Goal: Task Accomplishment & Management: Use online tool/utility

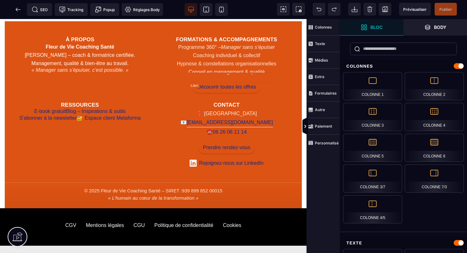
click at [237, 118] on link "[EMAIL_ADDRESS][DOMAIN_NAME]" at bounding box center [230, 123] width 86 height 10
select select
select select "***"
select select
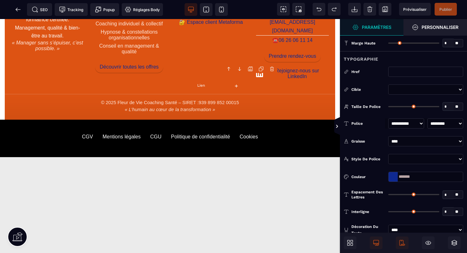
scroll to position [478, 0]
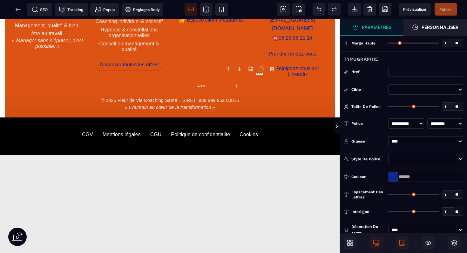
type input "*"
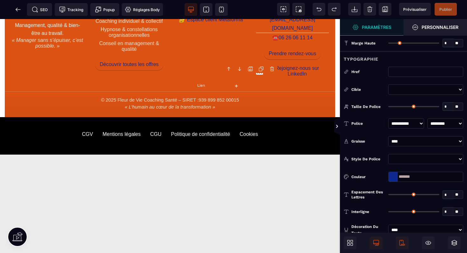
type input "*"
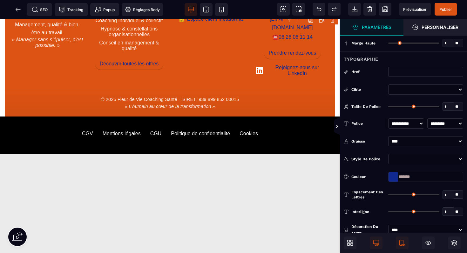
drag, startPoint x: 423, startPoint y: 177, endPoint x: 386, endPoint y: 175, distance: 36.4
click at [386, 175] on div "Couleur *******" at bounding box center [403, 177] width 127 height 10
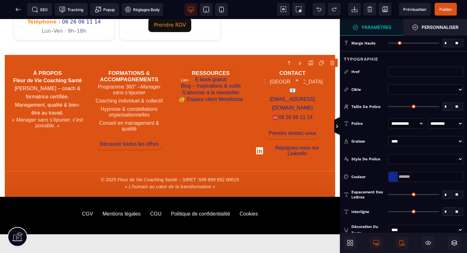
scroll to position [383, 0]
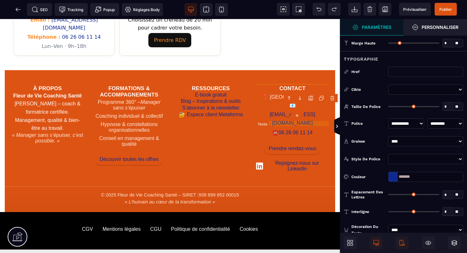
click at [258, 93] on address "📍 Hauts-de-France 📧 [EMAIL_ADDRESS][DOMAIN_NAME] ☎️ 06 26 06 11 14" at bounding box center [292, 115] width 73 height 45
select select "***"
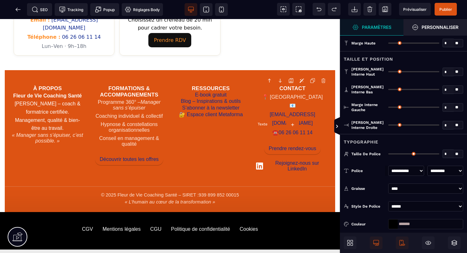
type input "*"
type input "***"
type input "*"
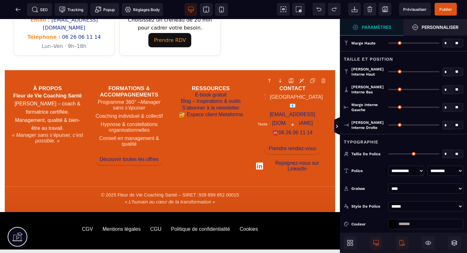
type input "*"
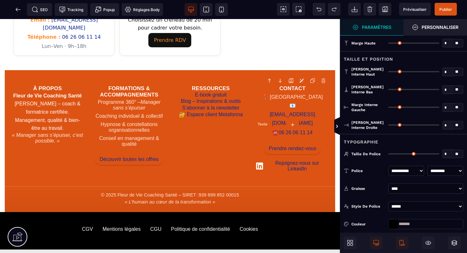
type input "*"
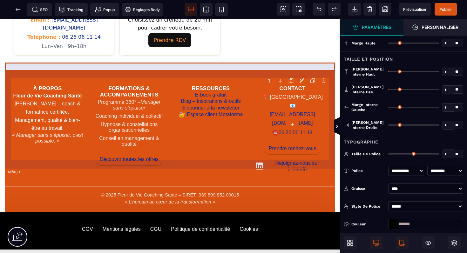
click at [251, 72] on div "À propos Fleur de Vie Coaching Santé [PERSON_NAME] – coach & formatrice certifi…" at bounding box center [170, 125] width 331 height 111
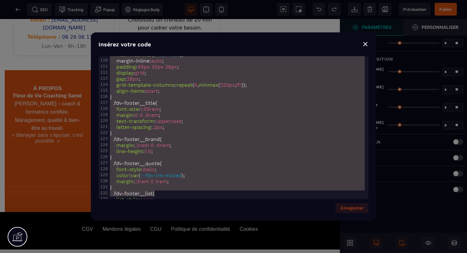
scroll to position [788, 0]
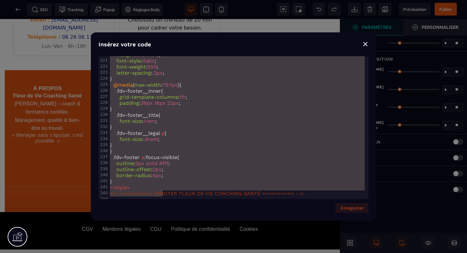
type textarea "**********"
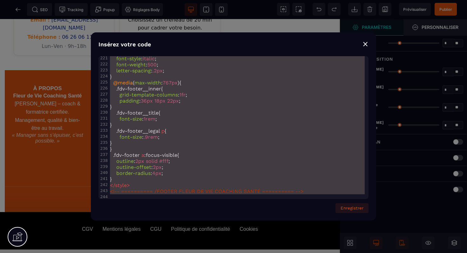
drag, startPoint x: 110, startPoint y: 60, endPoint x: 163, endPoint y: 230, distance: 177.2
click at [367, 45] on div "⨯" at bounding box center [366, 43] width 6 height 9
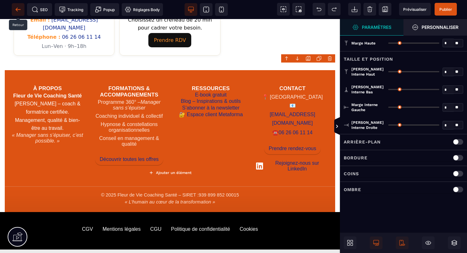
click at [21, 11] on span at bounding box center [18, 9] width 13 height 13
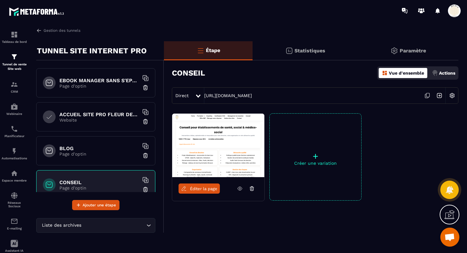
click at [81, 77] on div "EBOOK MANAGER SANS S'EPUISER OFFERT Page d'optin" at bounding box center [95, 82] width 119 height 29
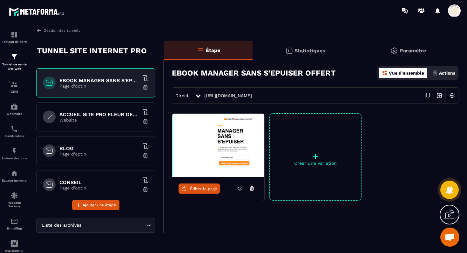
click at [427, 96] on icon at bounding box center [428, 96] width 12 height 12
click at [89, 152] on p "Page d'optin" at bounding box center [99, 154] width 80 height 5
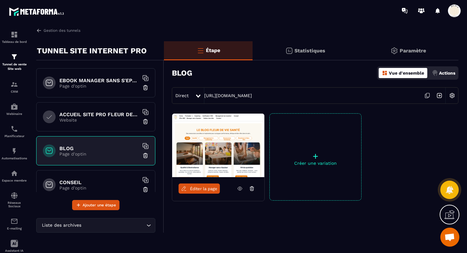
click at [427, 94] on icon at bounding box center [428, 96] width 12 height 12
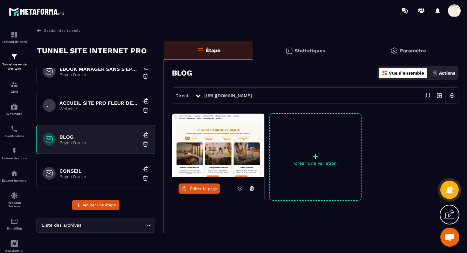
click at [91, 105] on h6 "ACCUEIL SITE PRO FLEUR DE VIE" at bounding box center [99, 103] width 80 height 6
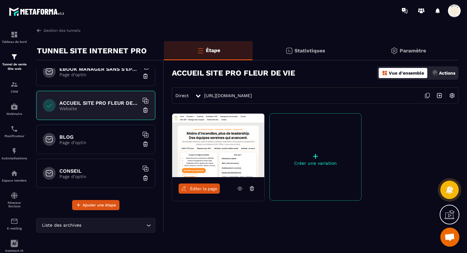
click at [427, 97] on icon at bounding box center [428, 96] width 12 height 12
click at [90, 170] on h6 "CONSEIL" at bounding box center [99, 171] width 80 height 6
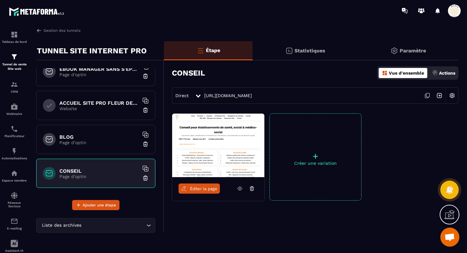
click at [205, 188] on span "Éditer la page" at bounding box center [203, 189] width 27 height 5
